Goal: Information Seeking & Learning: Learn about a topic

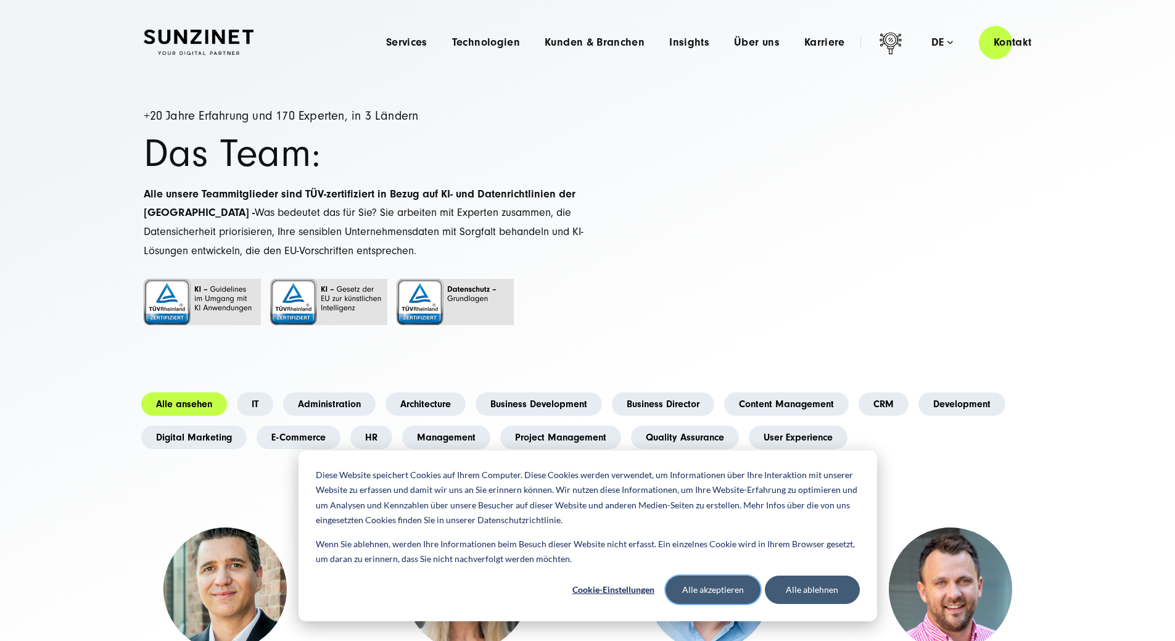
click at [716, 594] on button "Alle akzeptieren" at bounding box center [713, 590] width 95 height 28
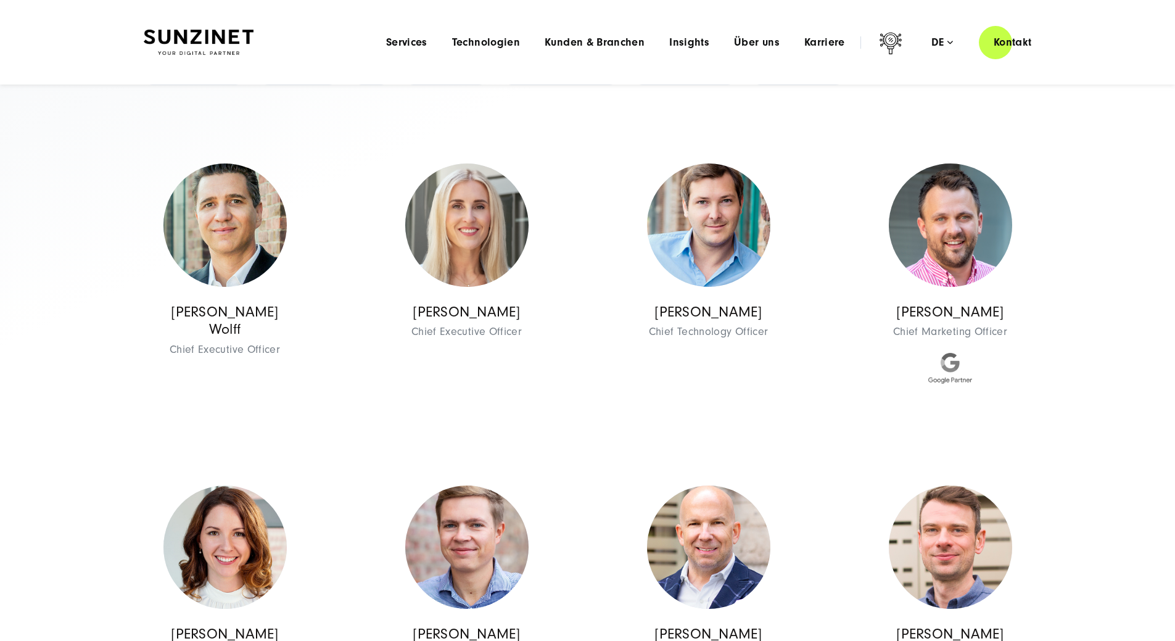
scroll to position [185, 0]
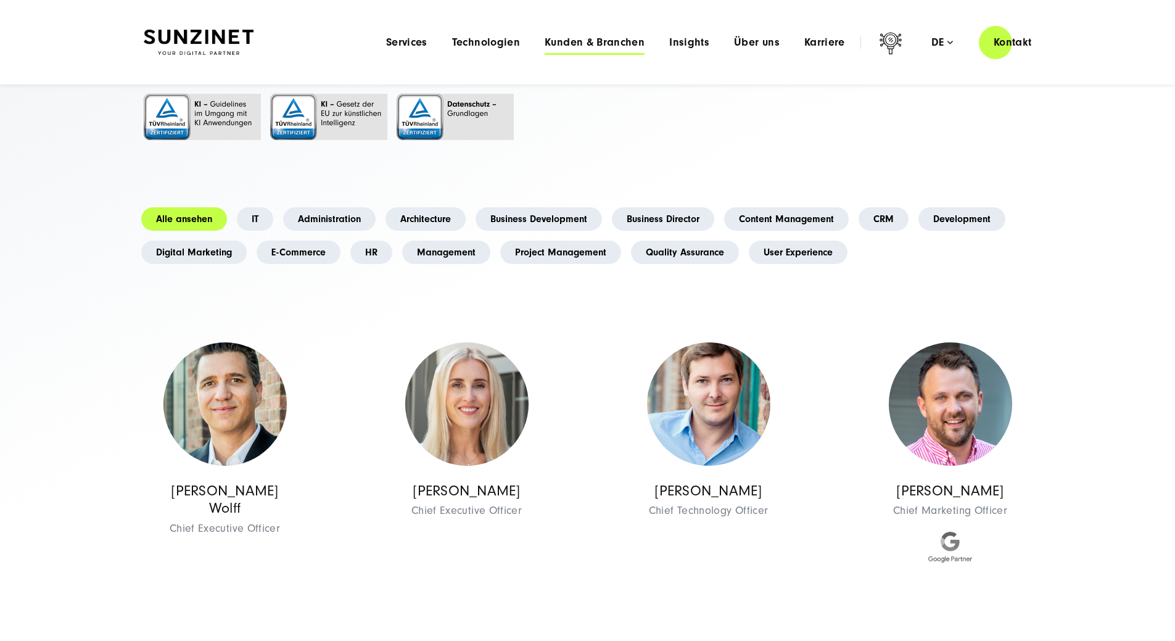
click at [574, 43] on span "Kunden & Branchen" at bounding box center [595, 42] width 100 height 12
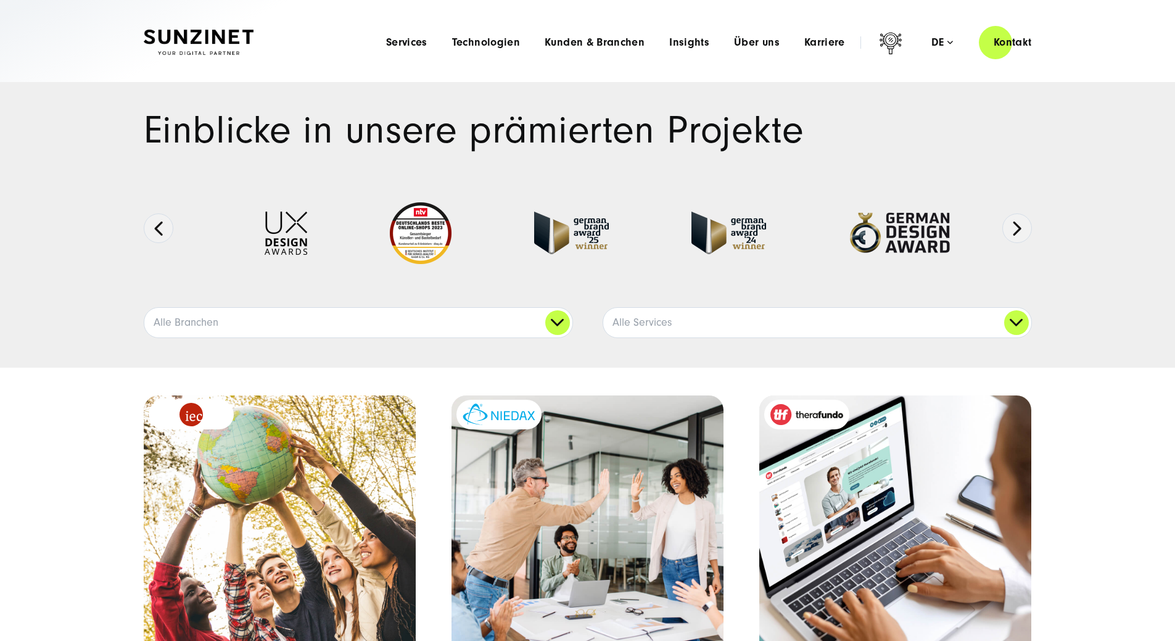
scroll to position [62, 0]
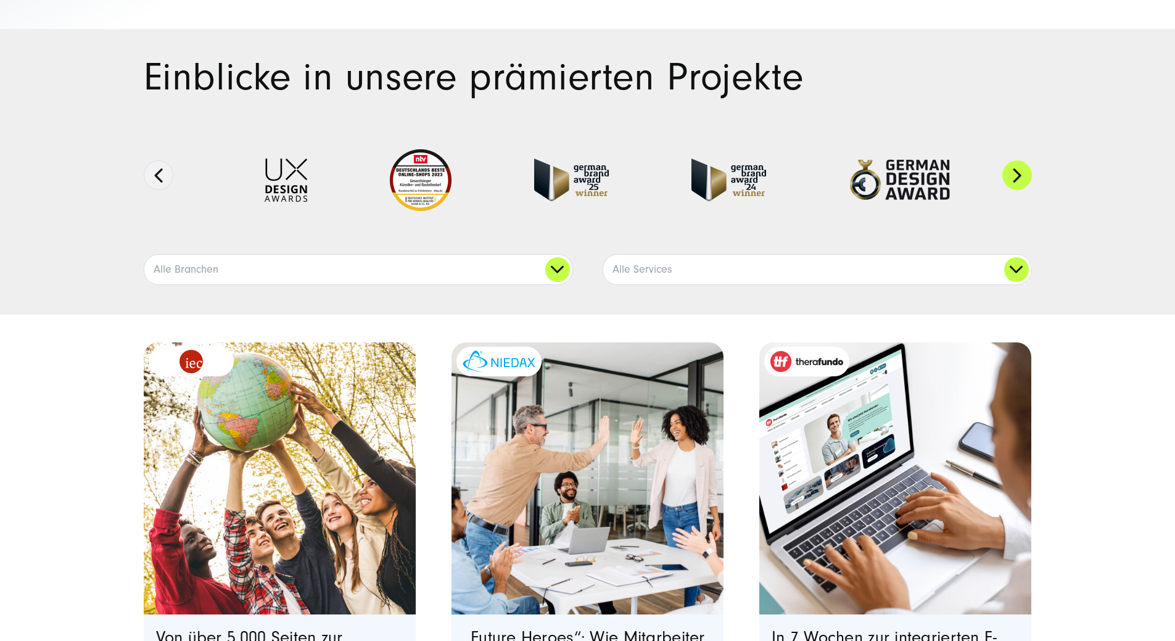
click at [1027, 190] on button "Next" at bounding box center [1018, 175] width 30 height 30
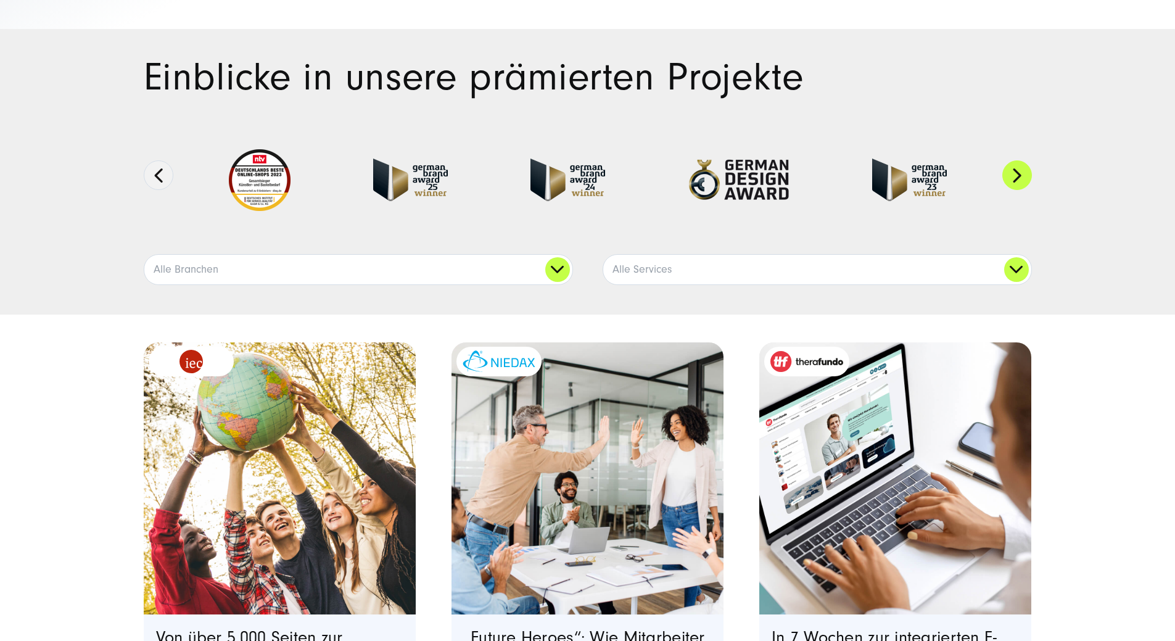
click at [1025, 190] on button "Next" at bounding box center [1018, 175] width 30 height 30
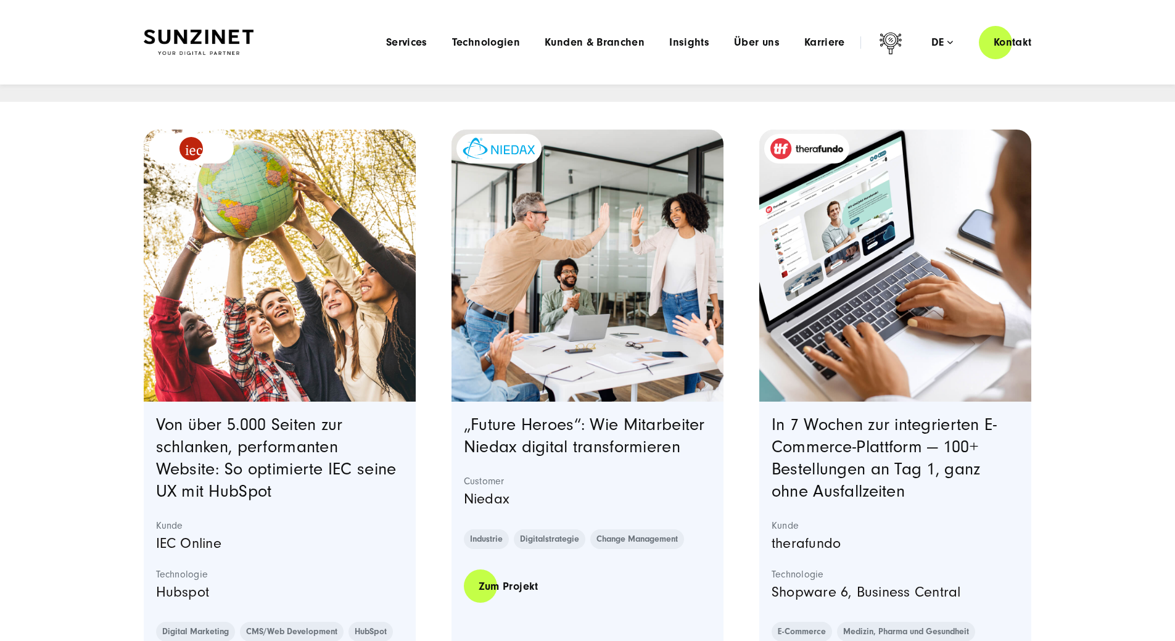
scroll to position [247, 0]
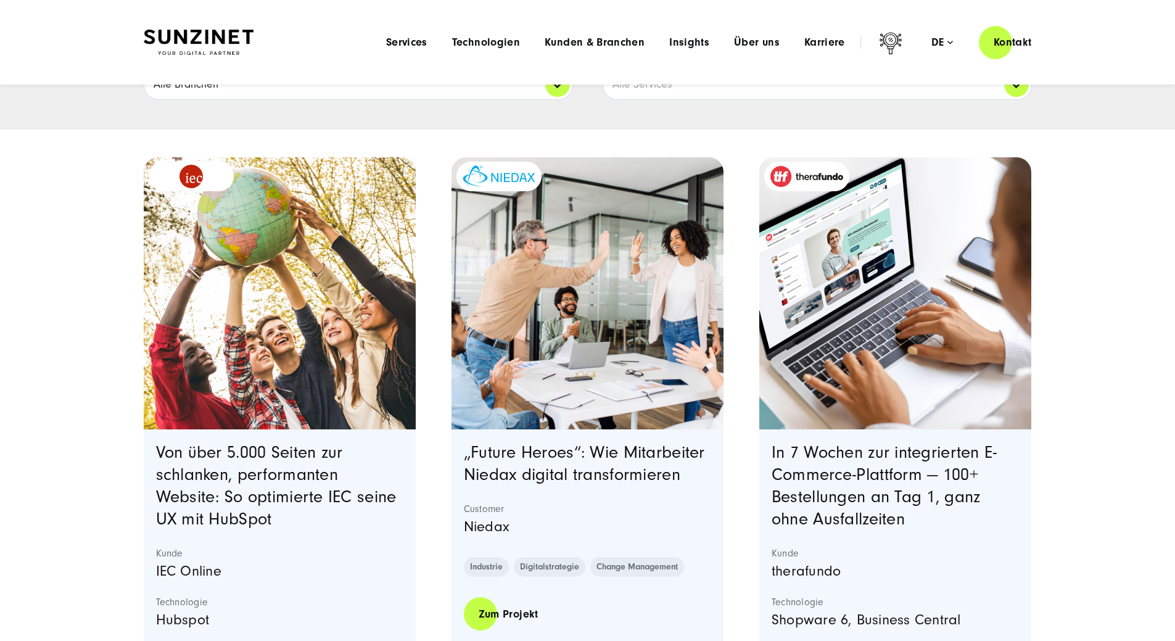
click at [560, 99] on link "Alle Branchen" at bounding box center [358, 85] width 428 height 30
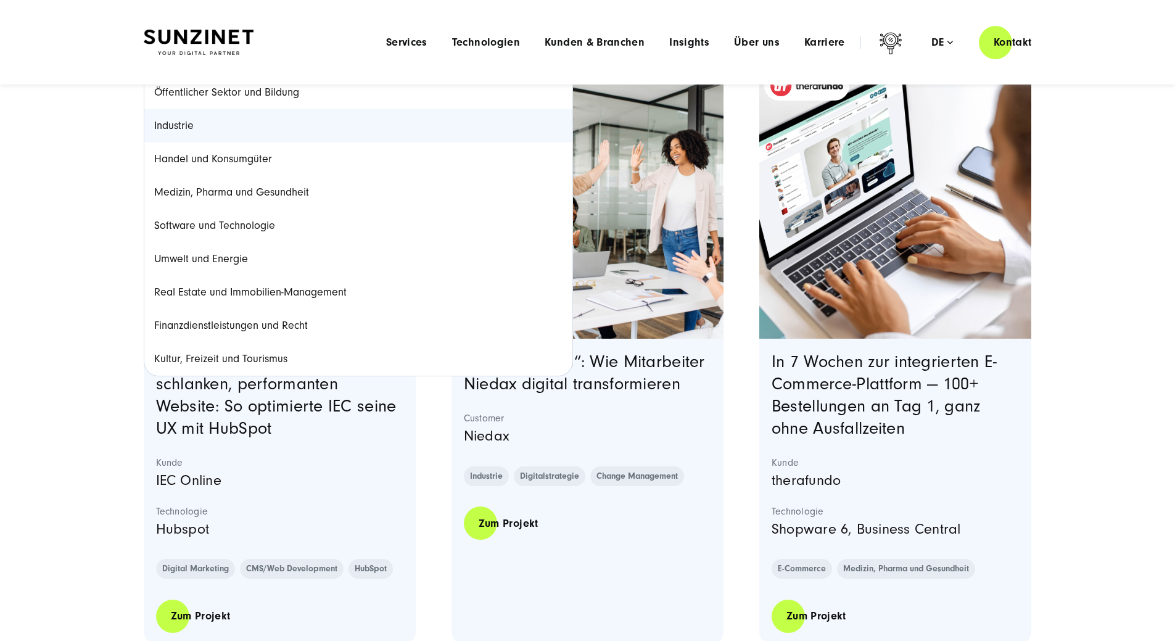
scroll to position [309, 0]
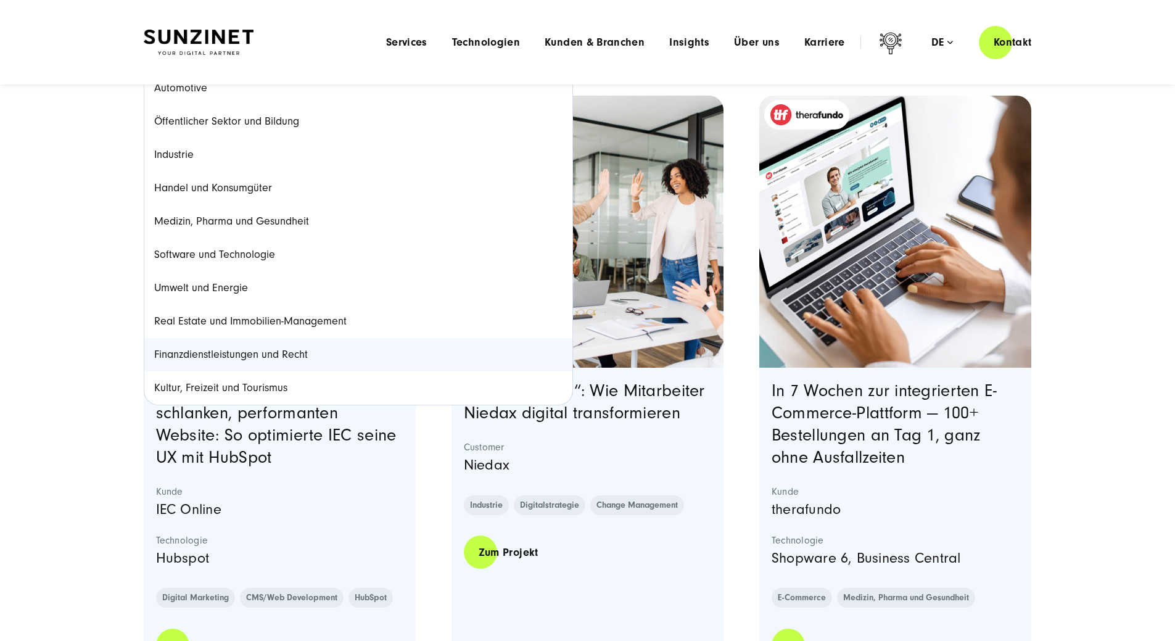
click at [233, 371] on link "Finanzdienstleistungen und Recht" at bounding box center [358, 354] width 428 height 33
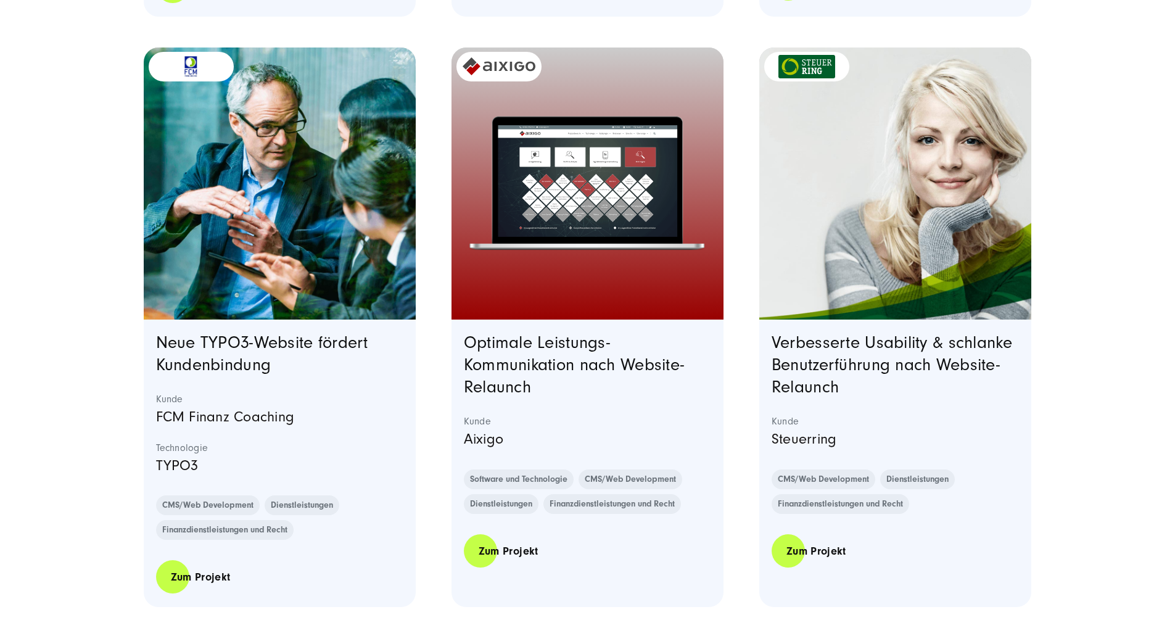
scroll to position [2591, 0]
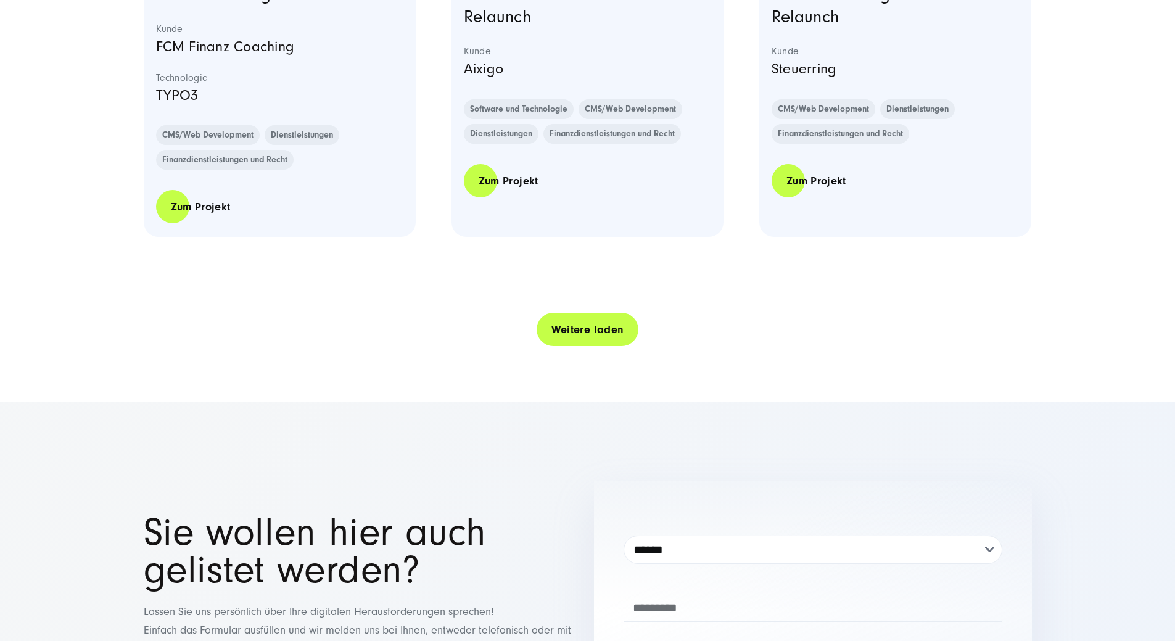
click at [574, 347] on link "Weitere laden" at bounding box center [588, 329] width 102 height 35
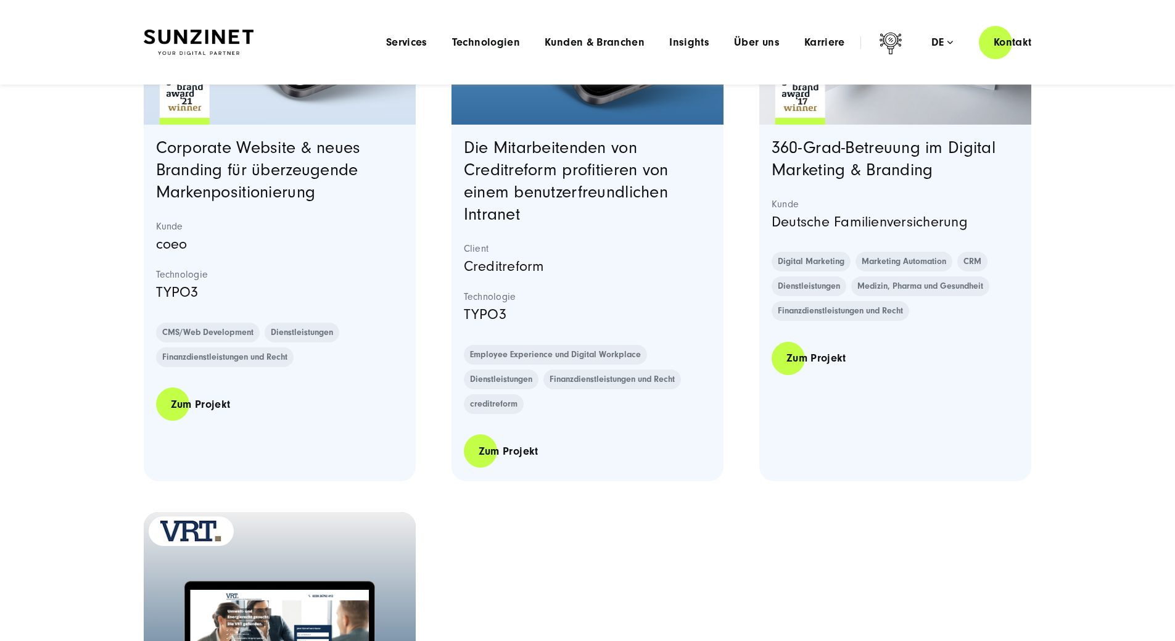
scroll to position [3394, 0]
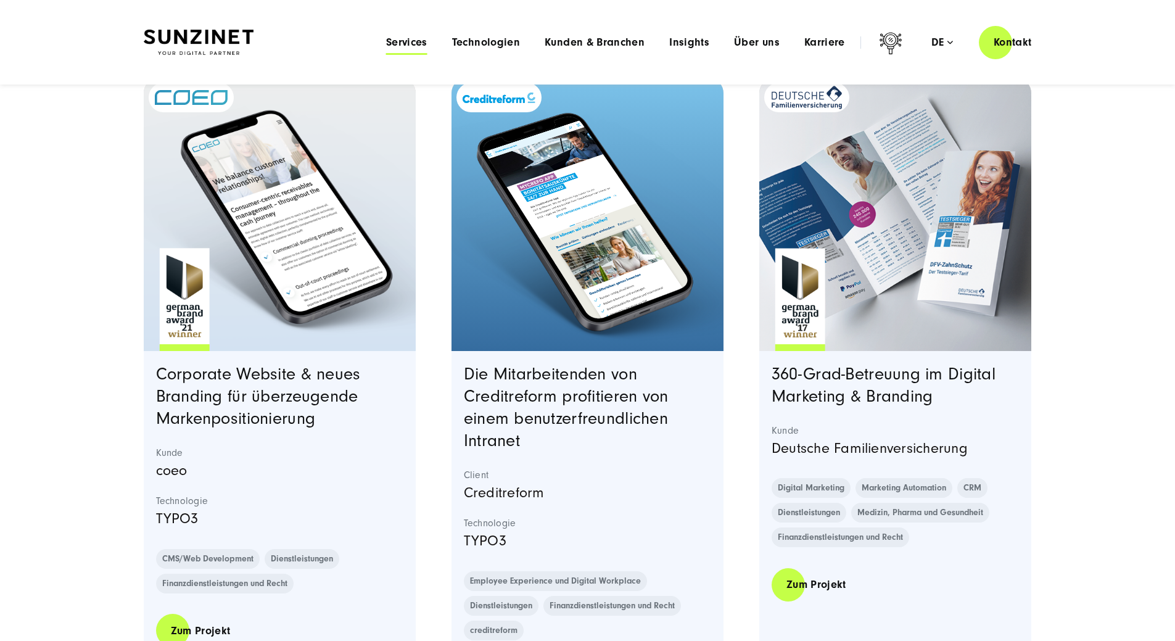
click at [386, 42] on span "Services" at bounding box center [406, 42] width 41 height 12
click at [452, 38] on span "Technologien" at bounding box center [486, 42] width 68 height 12
click at [564, 41] on span "Kunden & Branchen" at bounding box center [595, 42] width 100 height 12
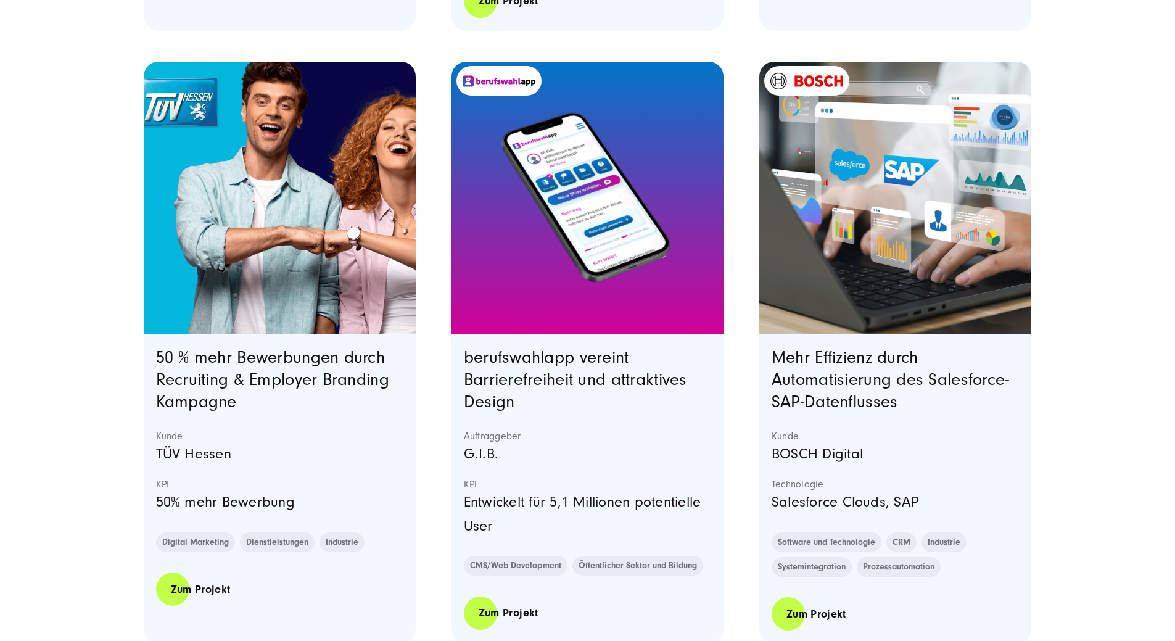
scroll to position [2221, 0]
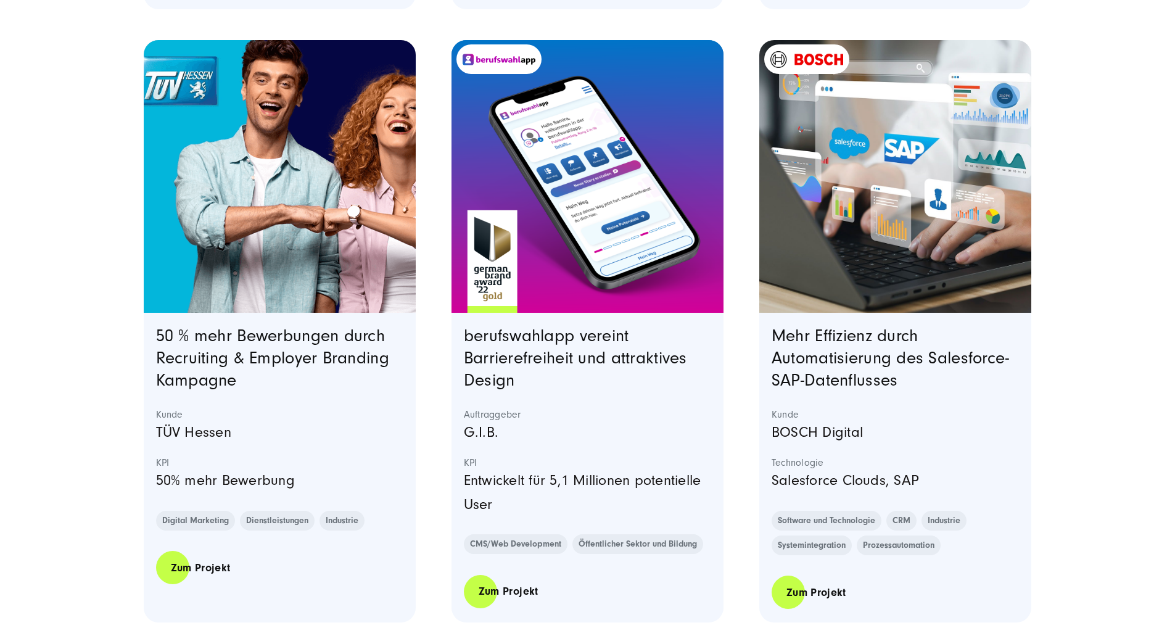
click at [635, 380] on h3 "berufswahlapp vereint Barrierefreiheit und attraktives Design" at bounding box center [588, 358] width 248 height 67
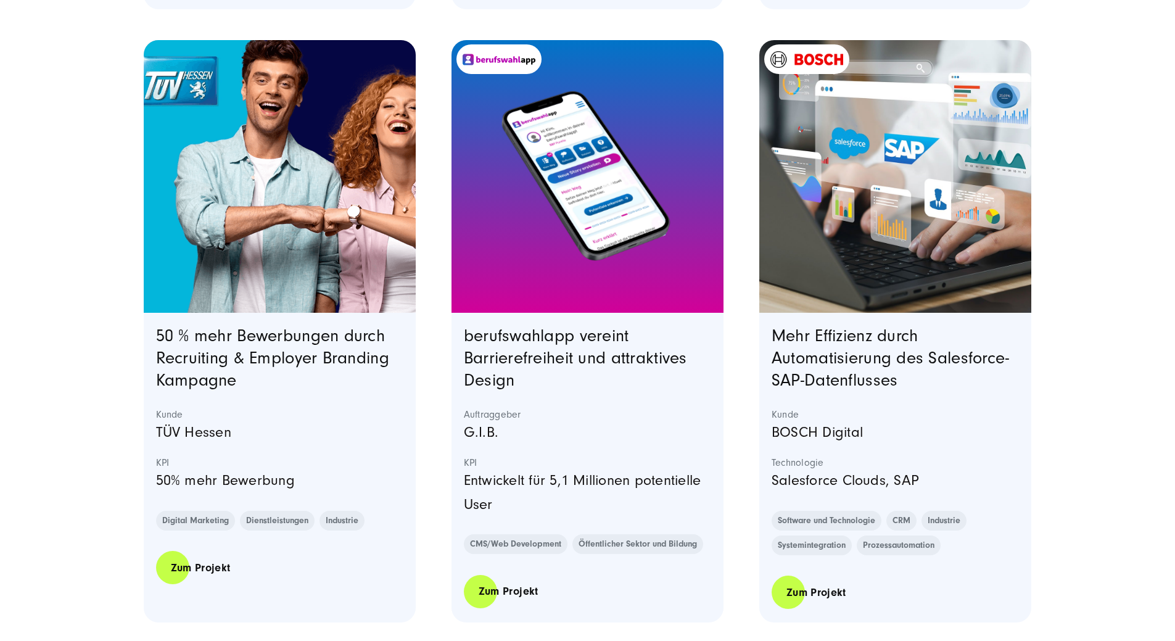
click at [633, 293] on image "Featured image: Ein Smartphone, das die Benutzeroberfläche der berufswahlapp ze…" at bounding box center [587, 176] width 267 height 233
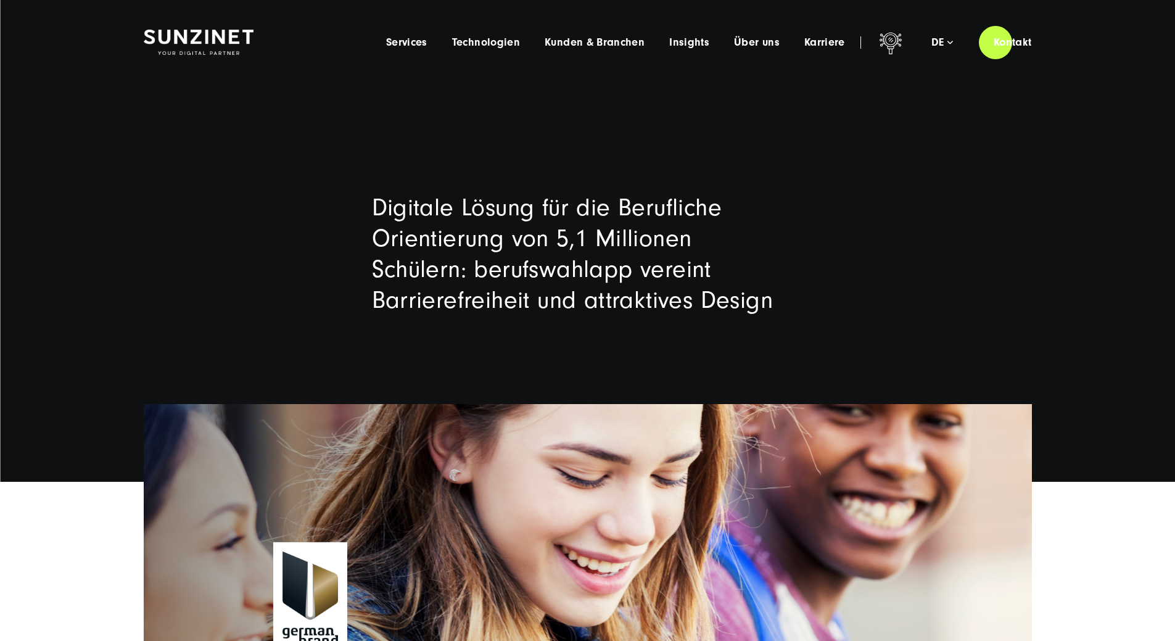
click at [521, 404] on div at bounding box center [588, 550] width 938 height 292
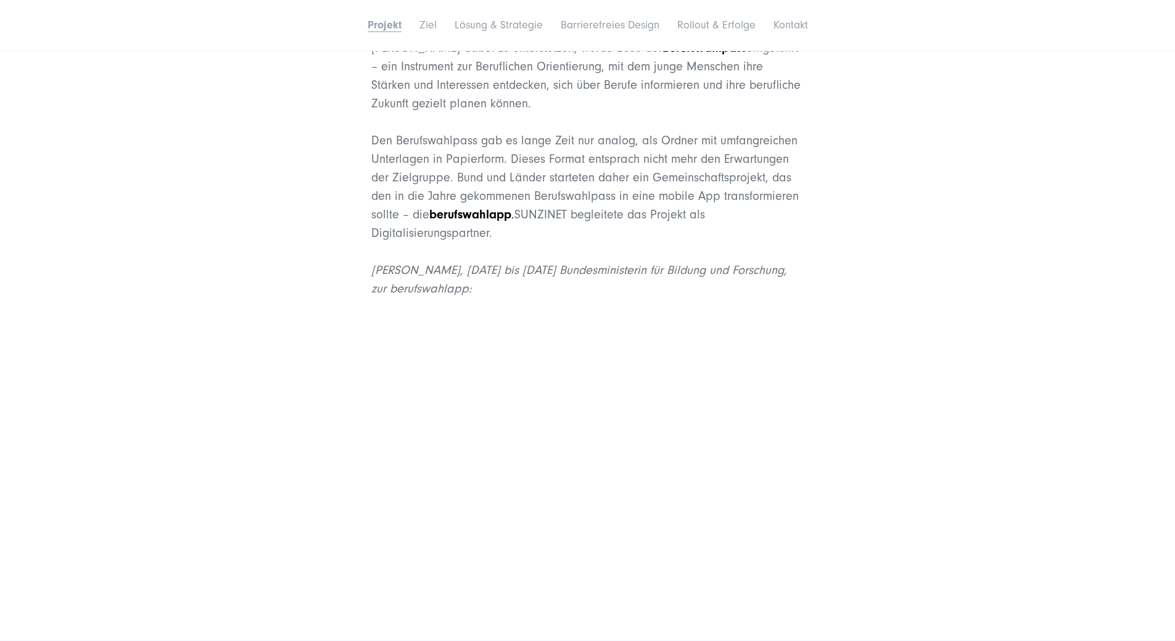
scroll to position [1234, 0]
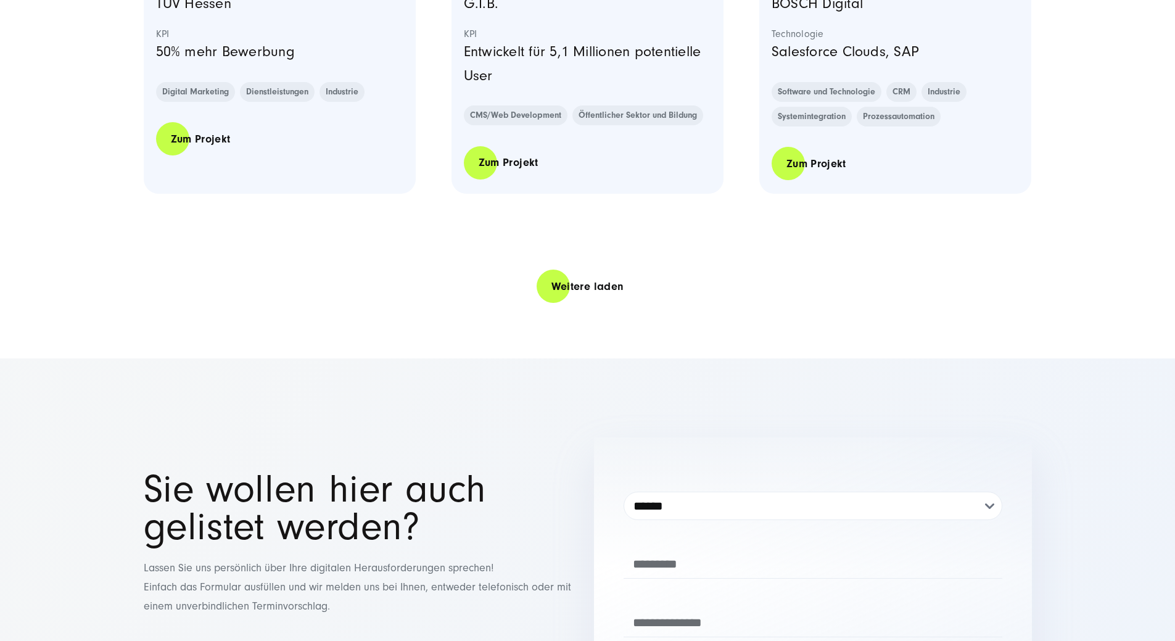
scroll to position [2653, 0]
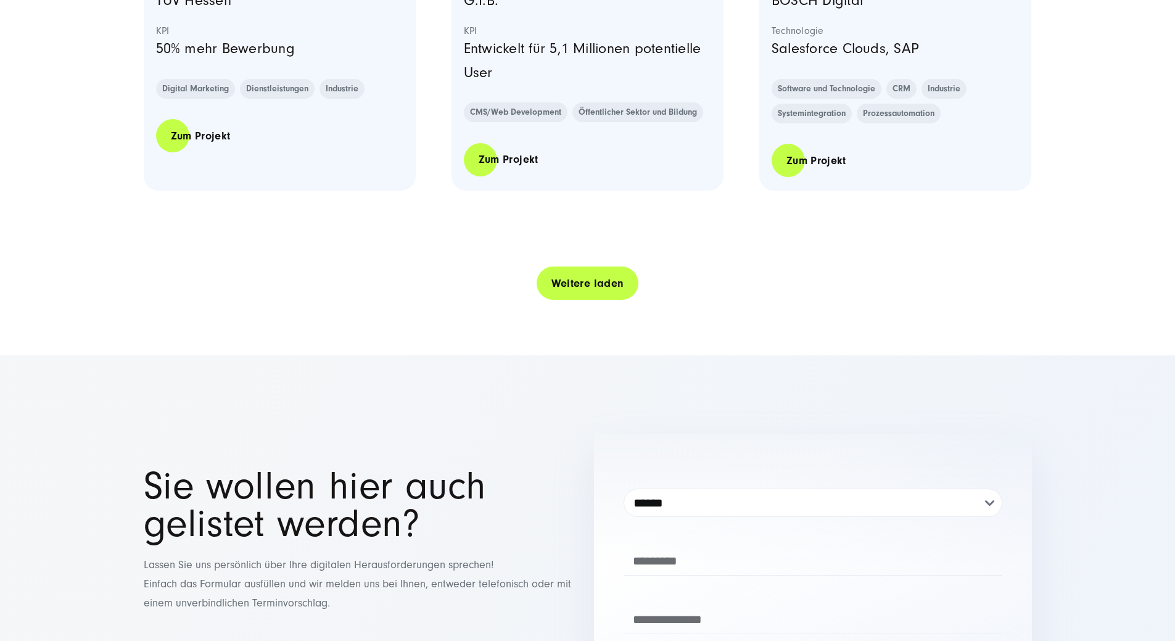
click at [585, 301] on link "Weitere laden" at bounding box center [588, 283] width 102 height 35
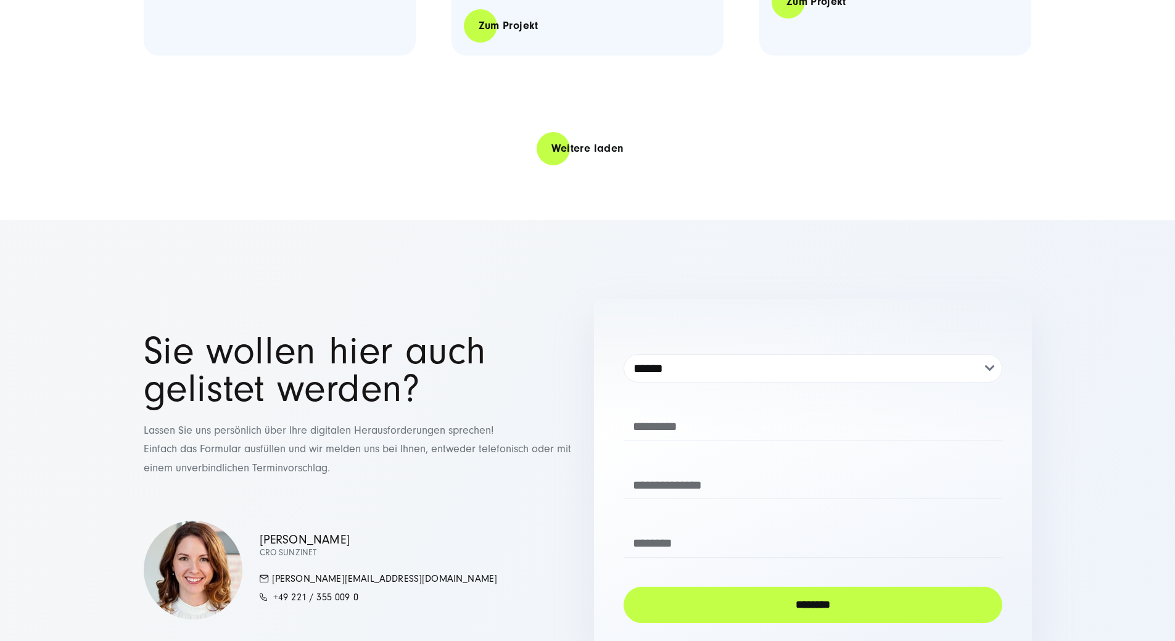
scroll to position [5368, 0]
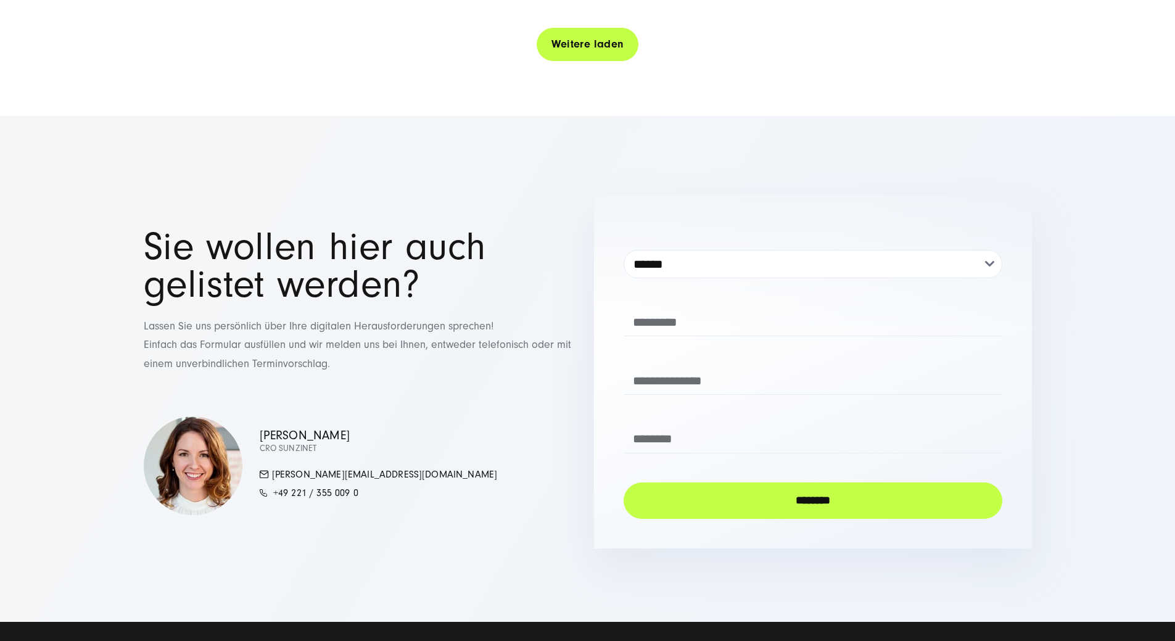
click at [603, 62] on link "Weitere laden" at bounding box center [588, 44] width 102 height 35
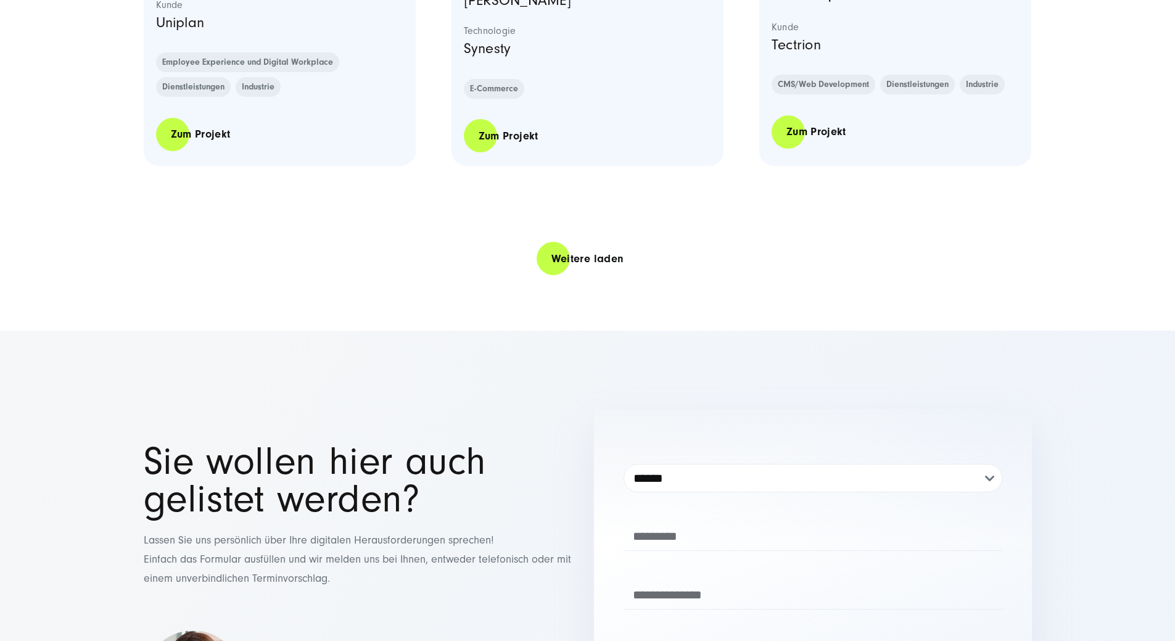
scroll to position [7589, 0]
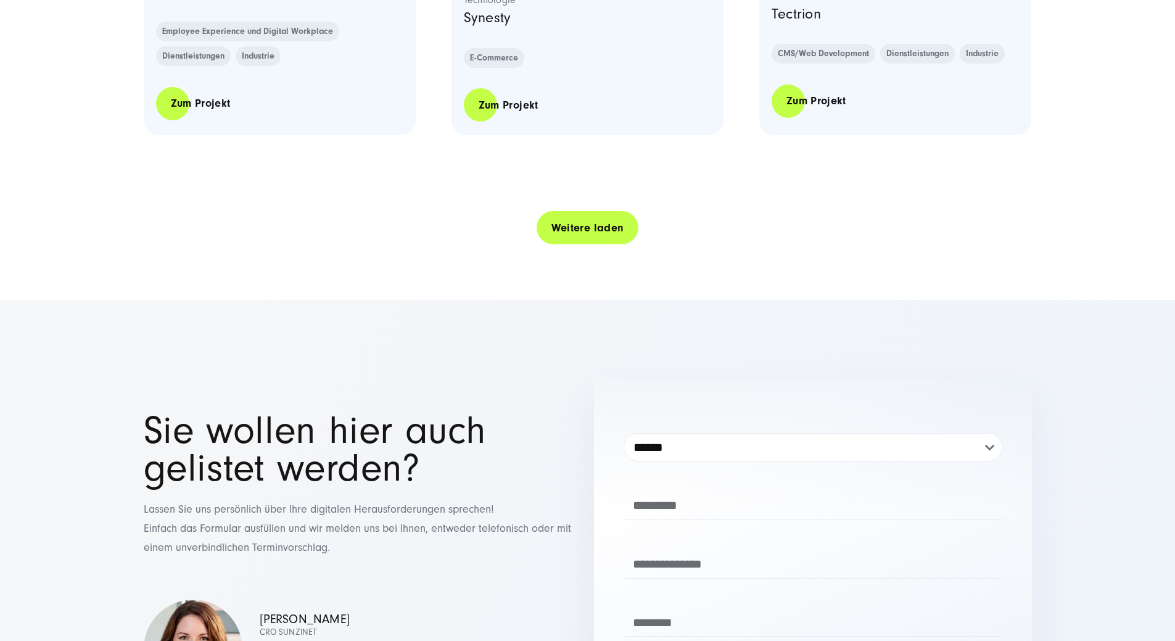
click at [566, 246] on link "Weitere laden" at bounding box center [588, 227] width 102 height 35
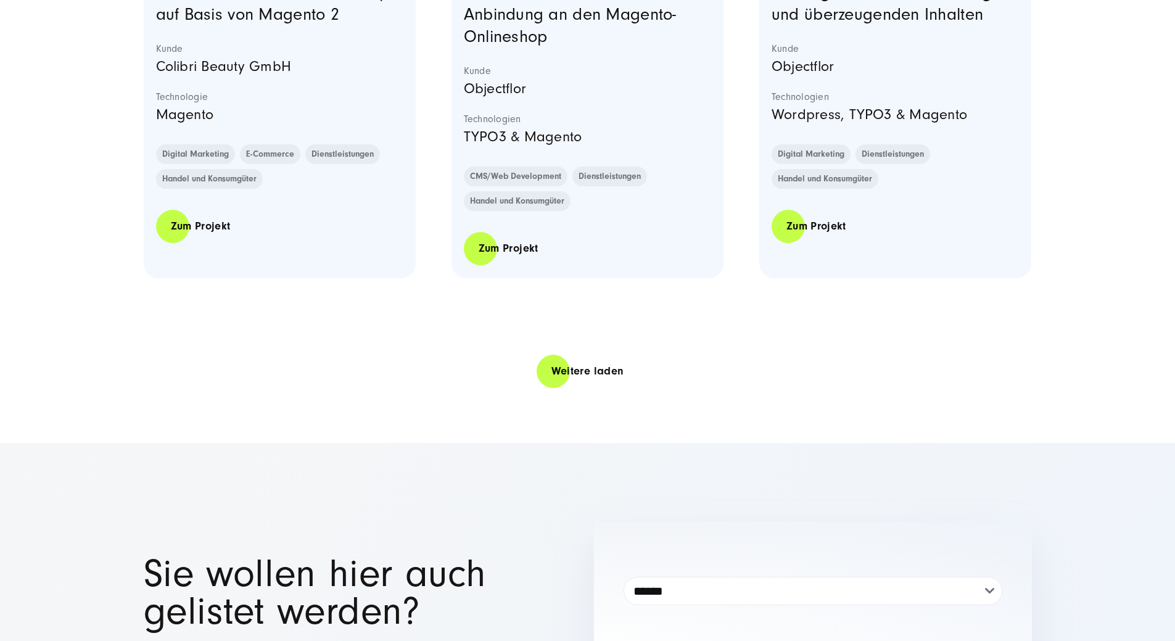
scroll to position [10119, 0]
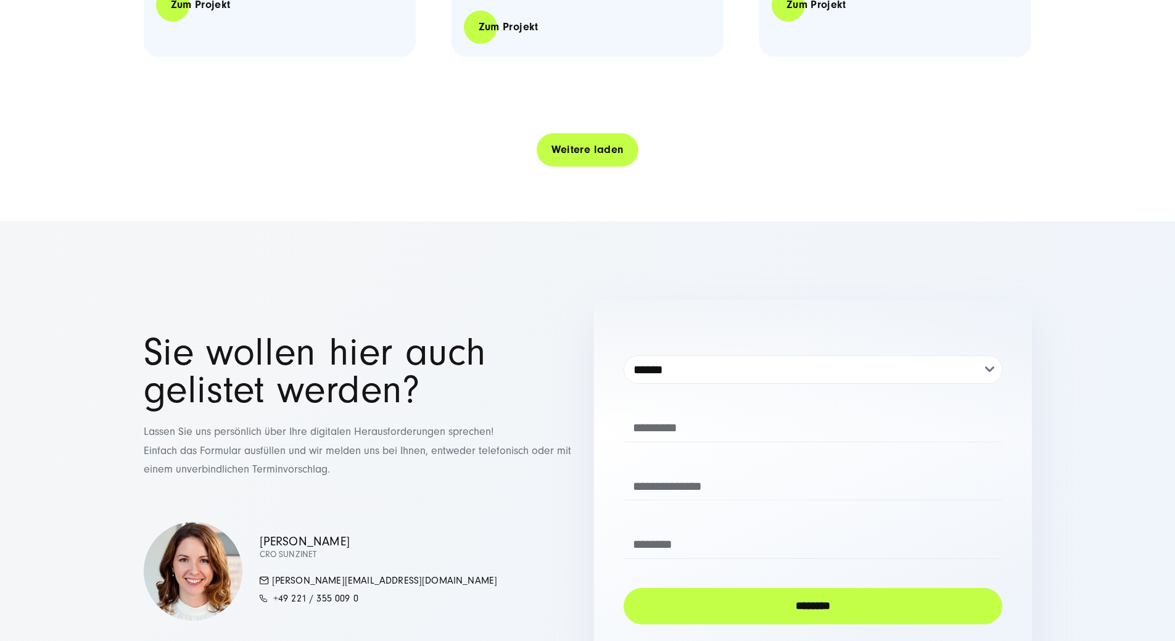
click at [572, 167] on link "Weitere laden" at bounding box center [588, 149] width 102 height 35
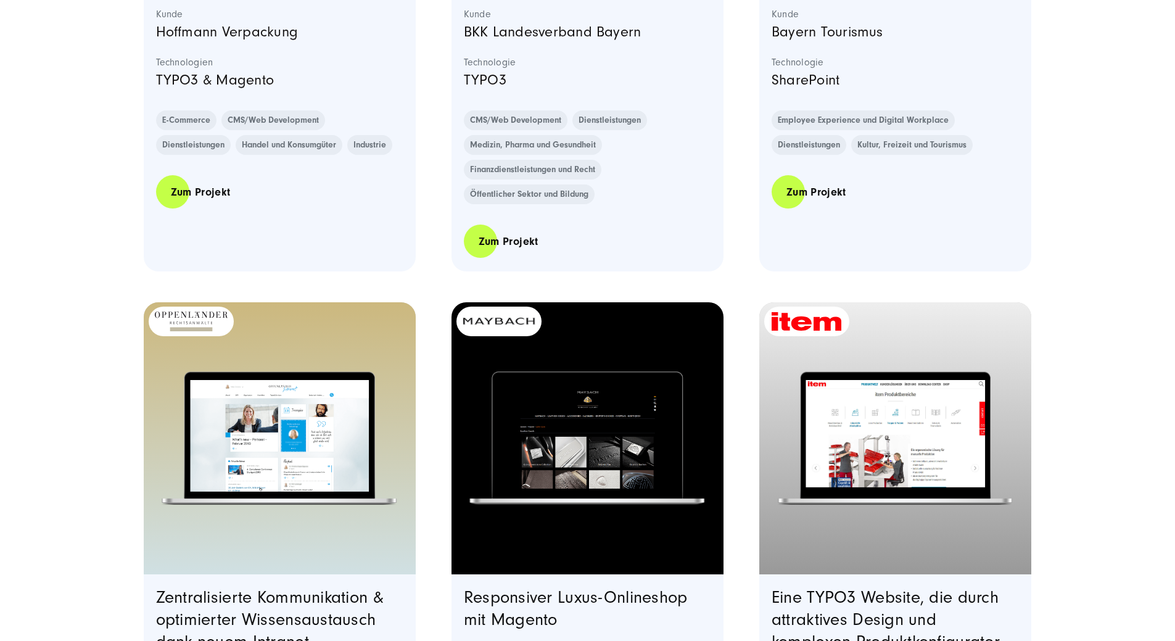
scroll to position [12093, 0]
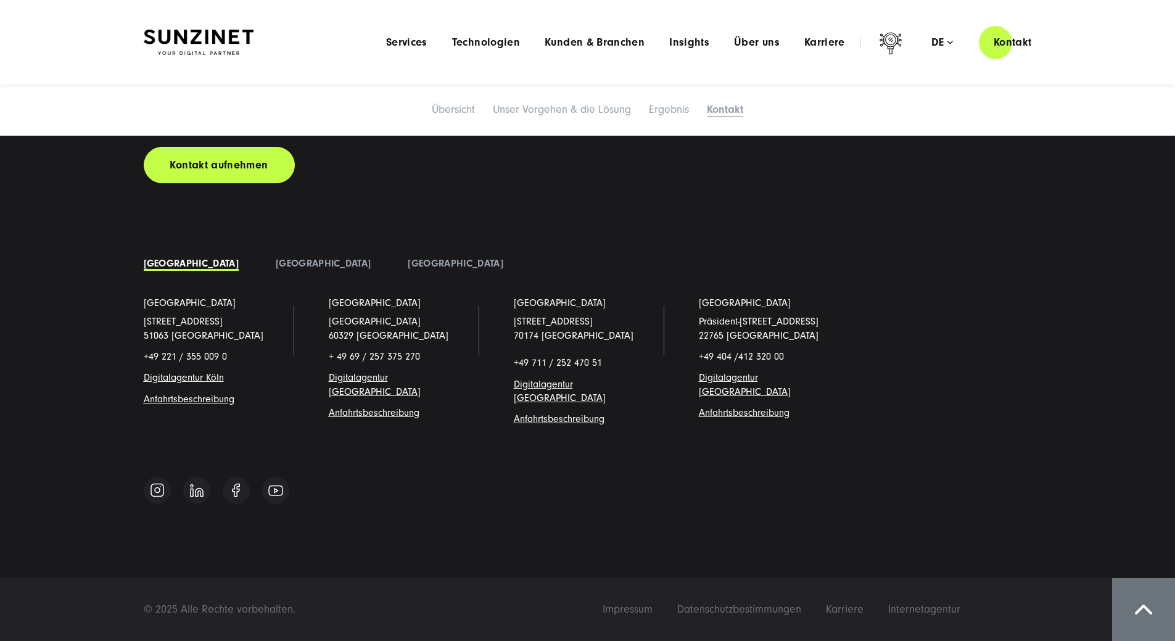
scroll to position [5059, 0]
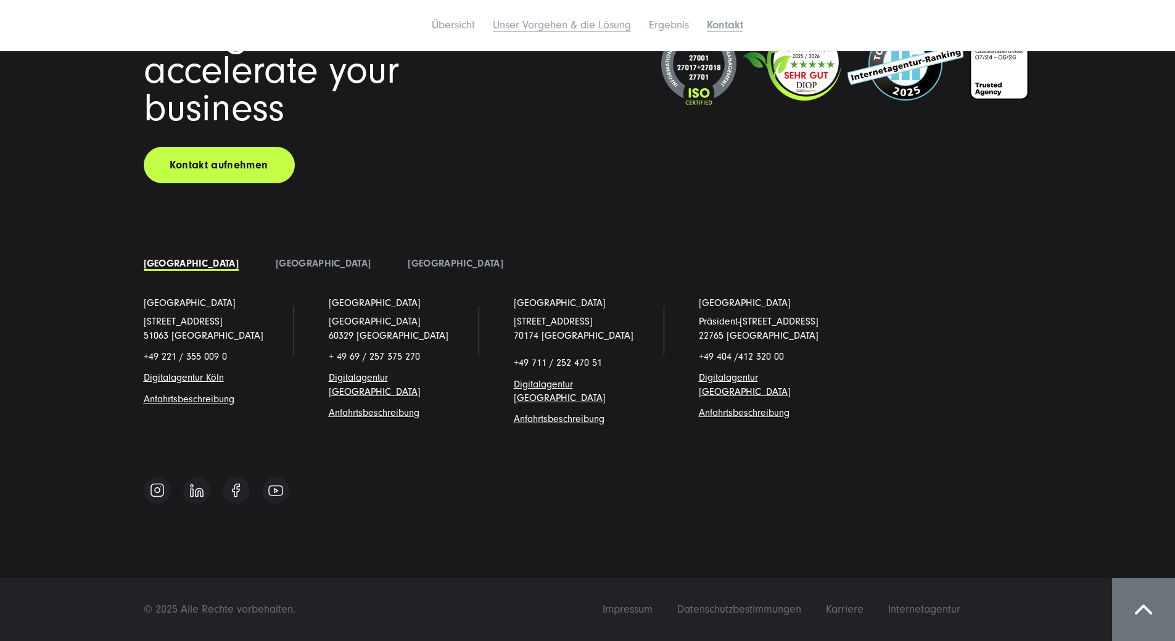
click at [572, 31] on link "Unser Vorgehen & die Lösung" at bounding box center [562, 25] width 138 height 13
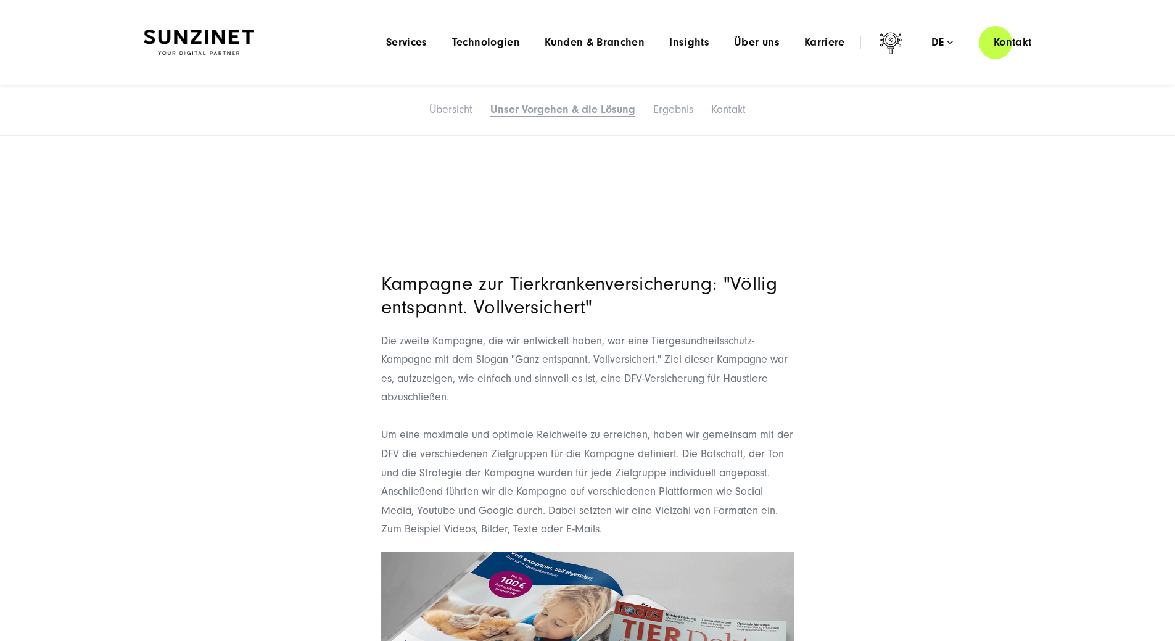
scroll to position [1025, 0]
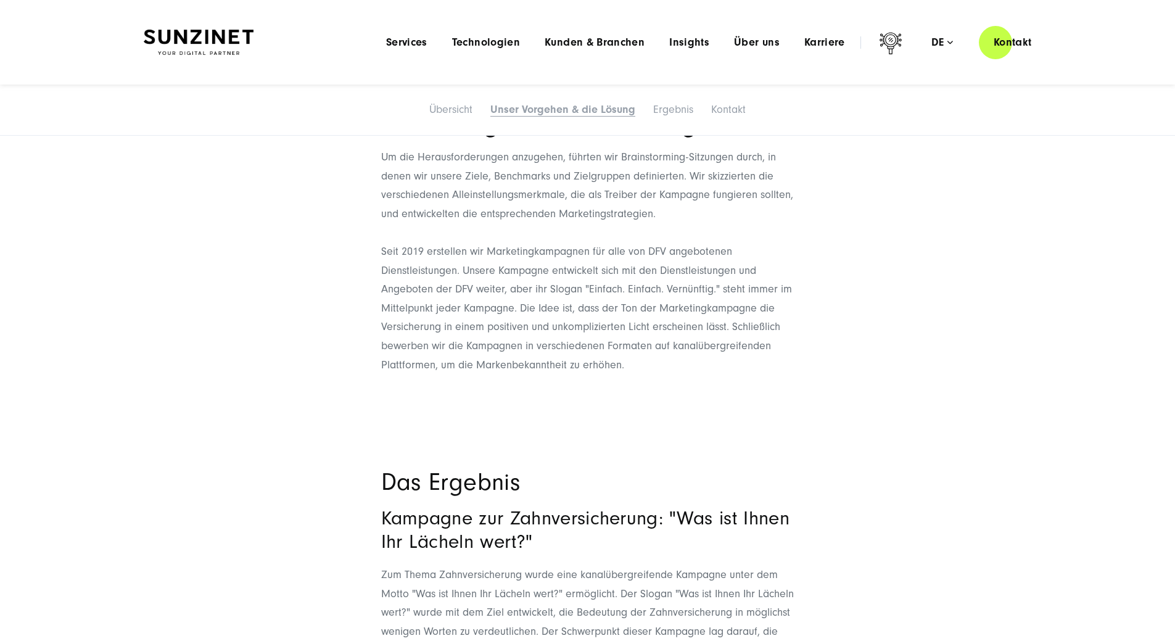
drag, startPoint x: 772, startPoint y: 7, endPoint x: 795, endPoint y: 30, distance: 31.9
click at [795, 30] on header "Smart Search AI Hier können Sie eine konkrete Frage zu unserer Agentur und unse…" at bounding box center [587, 42] width 1175 height 85
drag, startPoint x: 811, startPoint y: 44, endPoint x: 806, endPoint y: 35, distance: 9.9
click at [810, 43] on span "Karriere" at bounding box center [825, 42] width 41 height 12
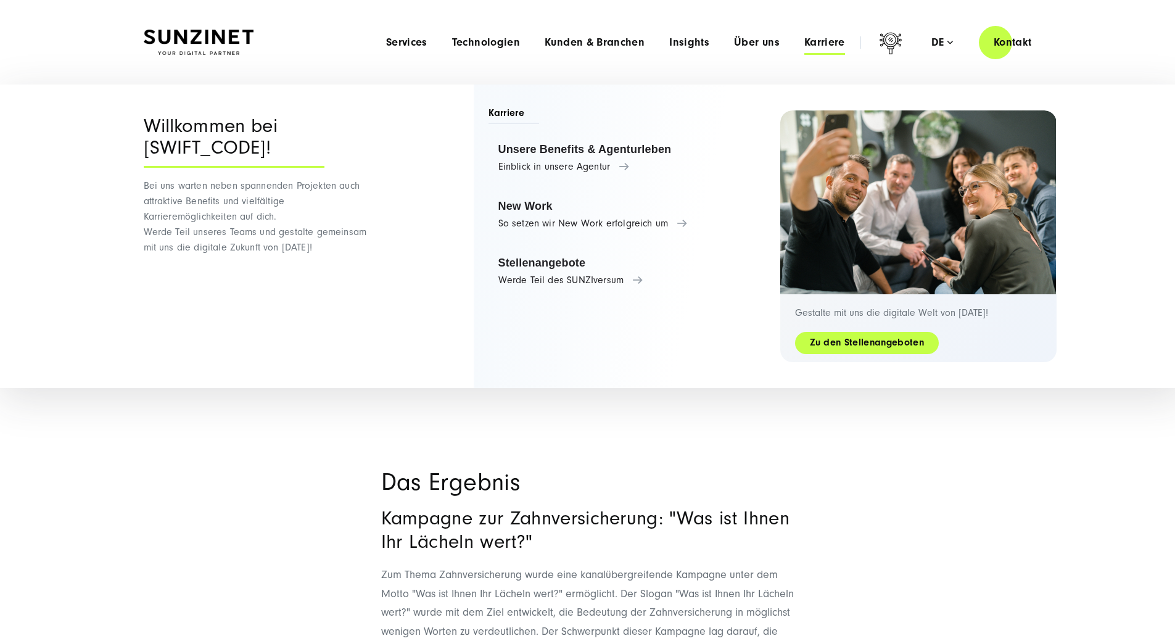
click at [880, 344] on link "Zu den Stellenangeboten" at bounding box center [867, 343] width 144 height 14
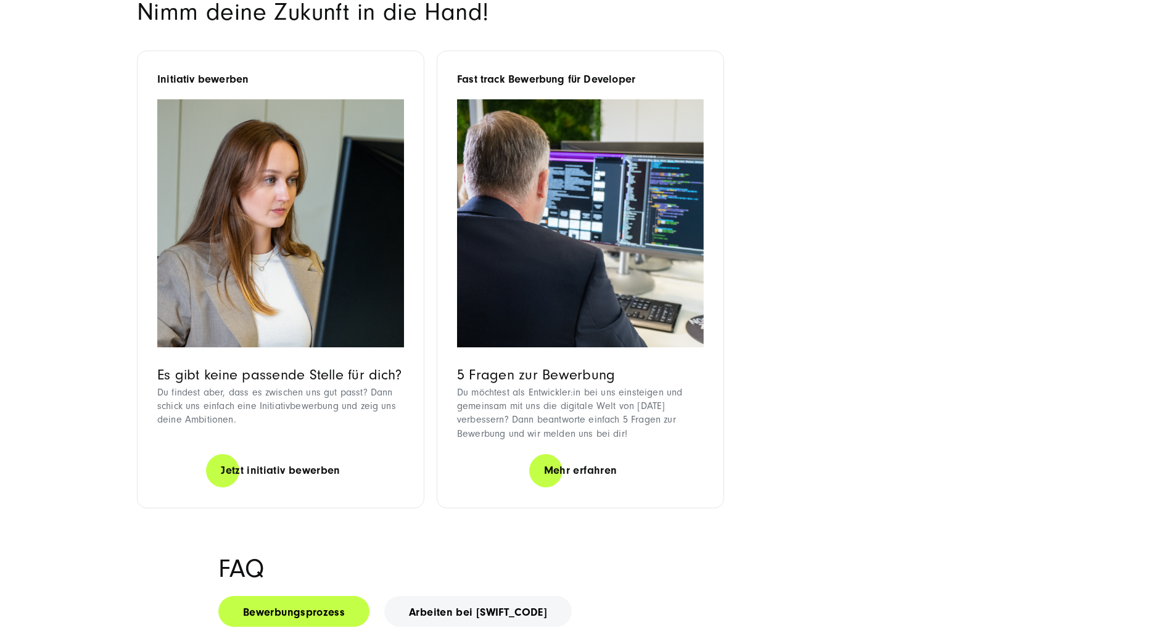
scroll to position [926, 0]
